Goal: Obtain resource: Download file/media

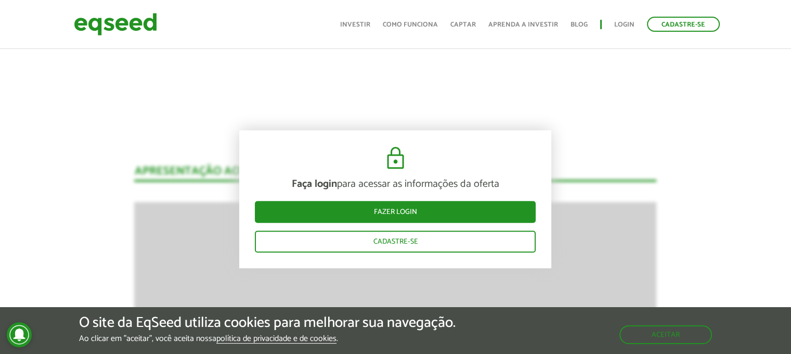
scroll to position [988, 0]
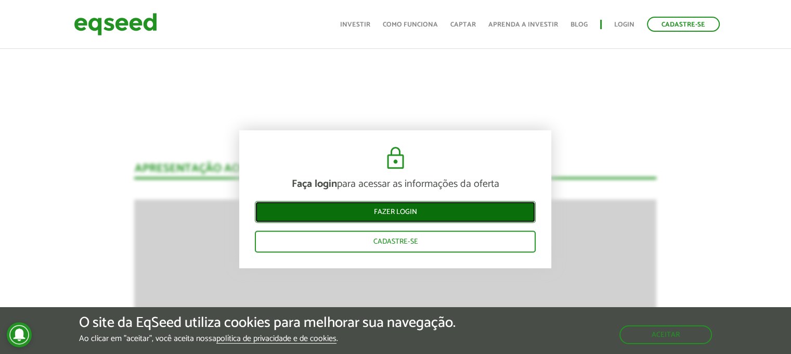
click at [394, 214] on link "Fazer login" at bounding box center [395, 212] width 281 height 22
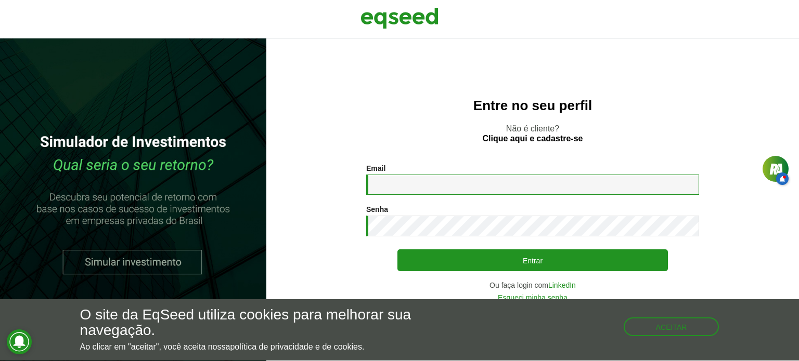
click at [431, 183] on input "Email *" at bounding box center [532, 185] width 333 height 20
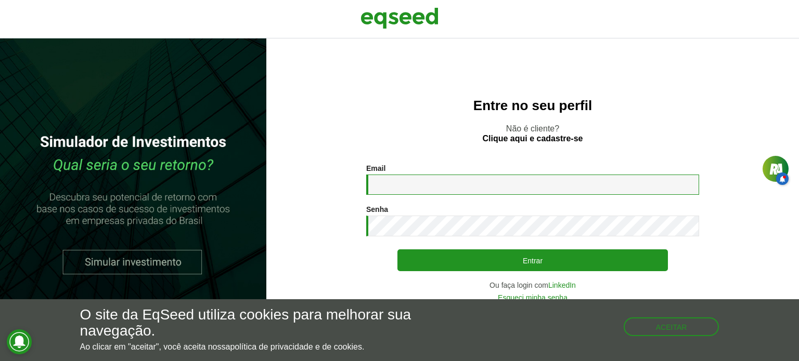
type input "**********"
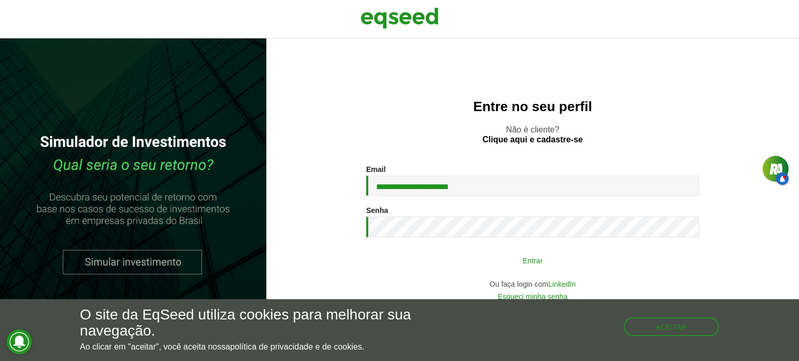
click at [539, 268] on button "Entrar" at bounding box center [532, 261] width 270 height 20
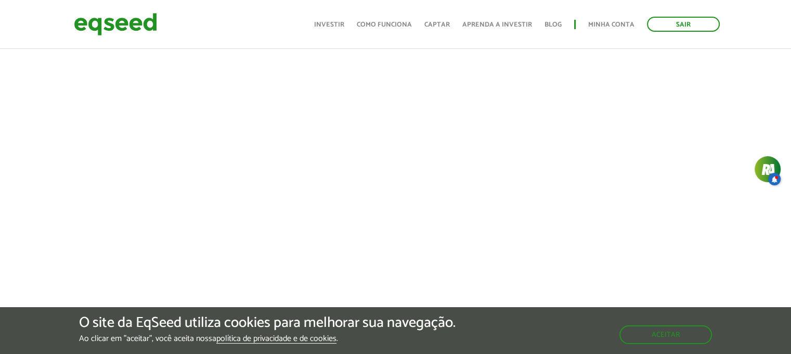
scroll to position [468, 0]
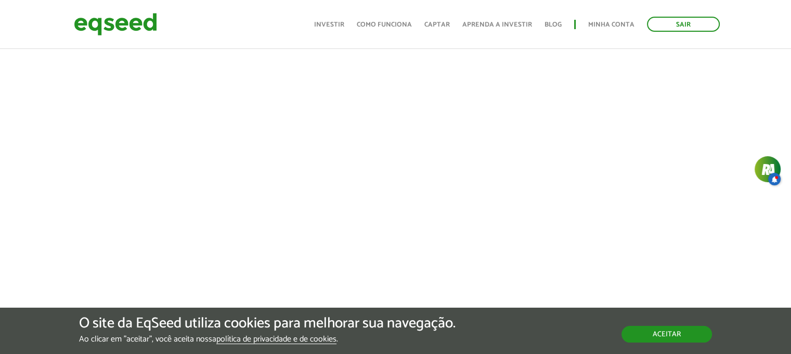
click at [697, 338] on button "Aceitar" at bounding box center [666, 334] width 90 height 17
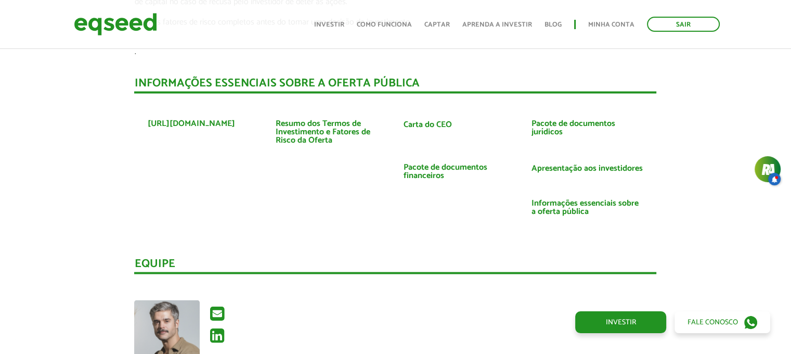
scroll to position [2080, 0]
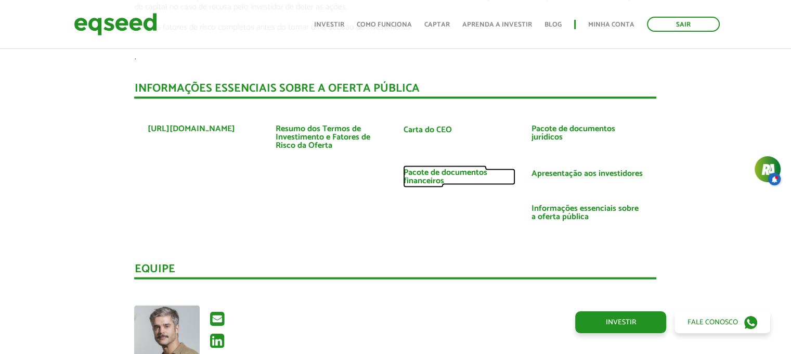
click at [439, 168] on link "Pacote de documentos financeiros" at bounding box center [459, 176] width 112 height 17
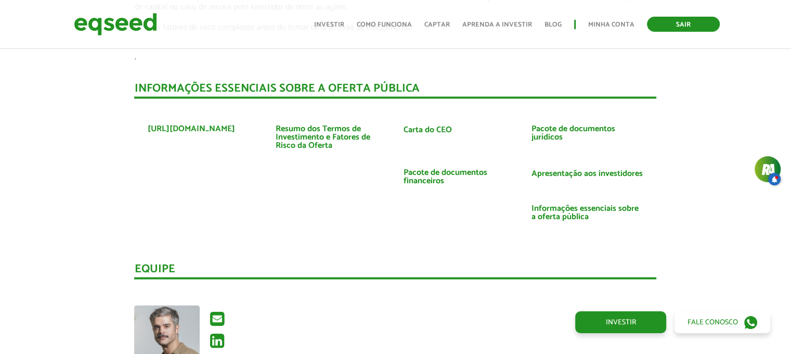
click at [692, 22] on link "Sair" at bounding box center [683, 24] width 73 height 15
